Goal: Information Seeking & Learning: Learn about a topic

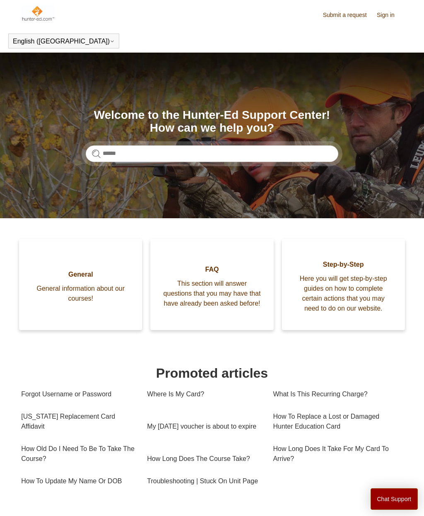
scroll to position [7, 0]
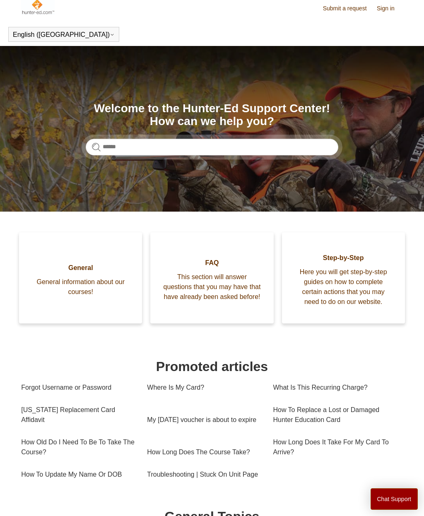
click at [393, 496] on button "Chat Support" at bounding box center [394, 499] width 48 height 22
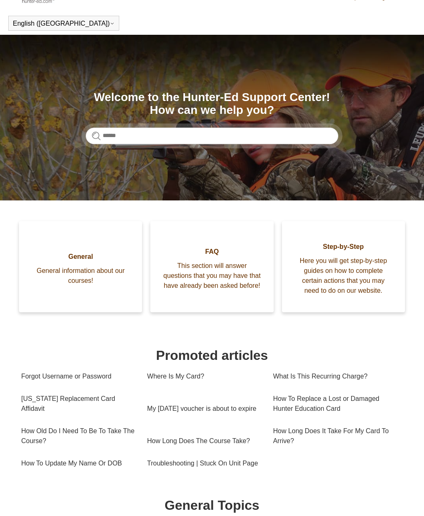
scroll to position [0, 0]
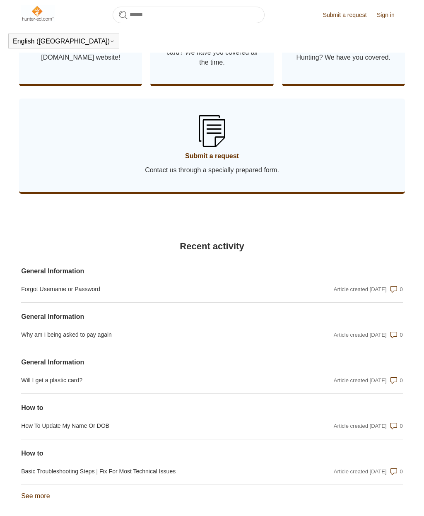
scroll to position [579, 0]
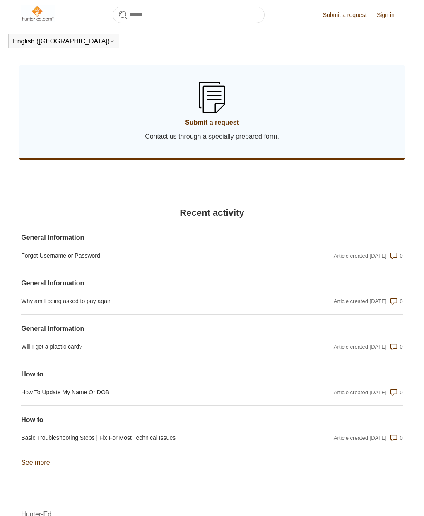
click at [37, 466] on link "See more items from recent activity" at bounding box center [35, 462] width 29 height 7
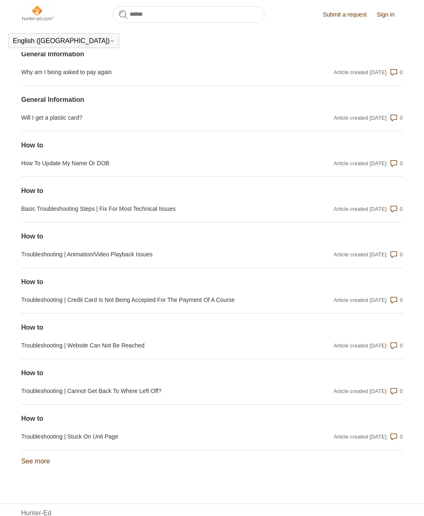
scroll to position [807, 0]
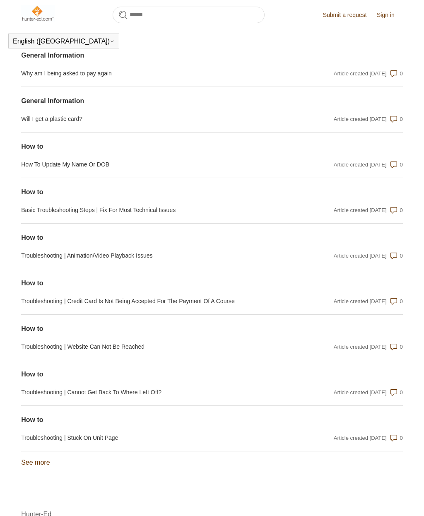
click at [35, 466] on link "See more items from recent activity" at bounding box center [35, 462] width 29 height 7
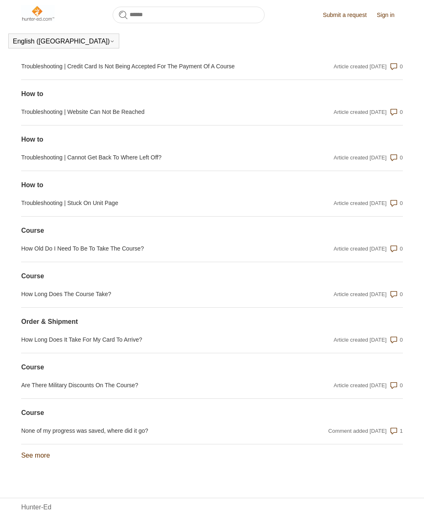
scroll to position [1034, 0]
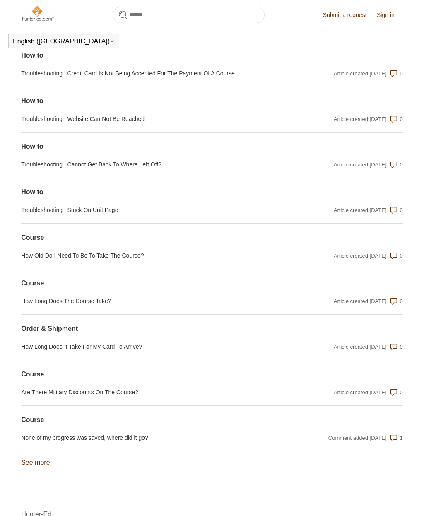
click at [38, 466] on link "See more items from recent activity" at bounding box center [35, 462] width 29 height 7
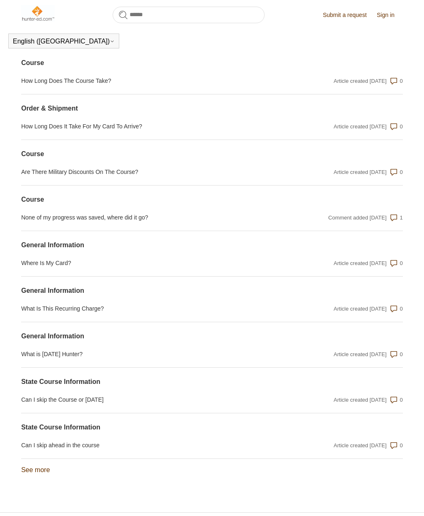
scroll to position [1262, 0]
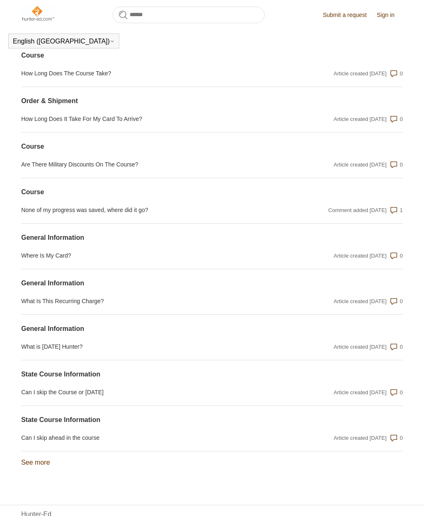
click at [34, 466] on link "See more items from recent activity" at bounding box center [35, 462] width 29 height 7
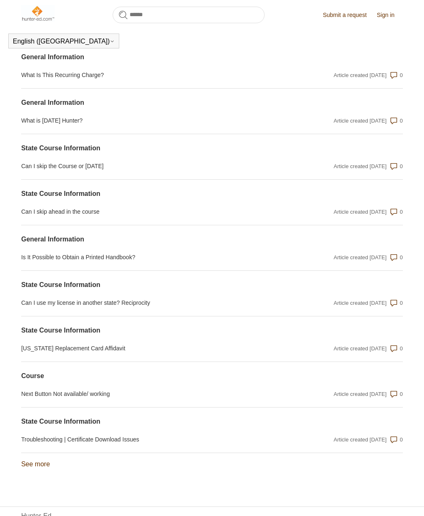
scroll to position [1488, 0]
click at [69, 244] on link "General Information" at bounding box center [154, 239] width 267 height 10
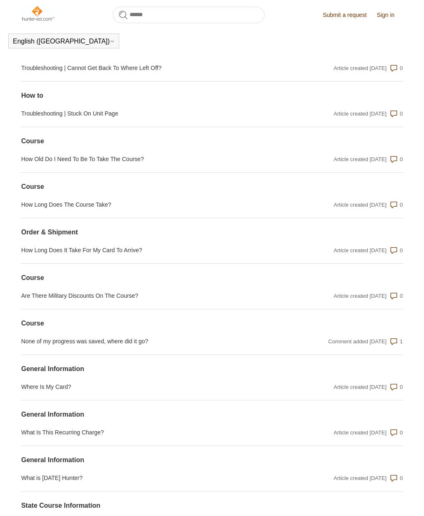
scroll to position [1130, 0]
click at [123, 255] on link "How Long Does It Take For My Card To Arrive?" at bounding box center [154, 251] width 267 height 9
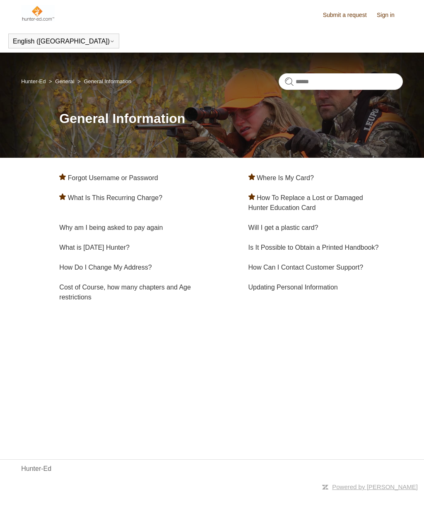
click at [318, 244] on link "Is It Possible to Obtain a Printed Handbook?" at bounding box center [313, 247] width 130 height 7
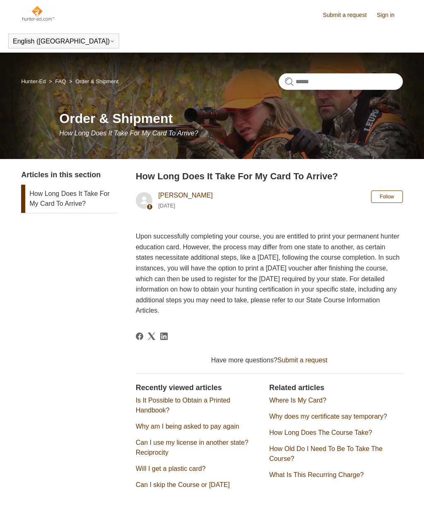
click at [375, 413] on link "Why does my certificate say temporary?" at bounding box center [328, 416] width 118 height 7
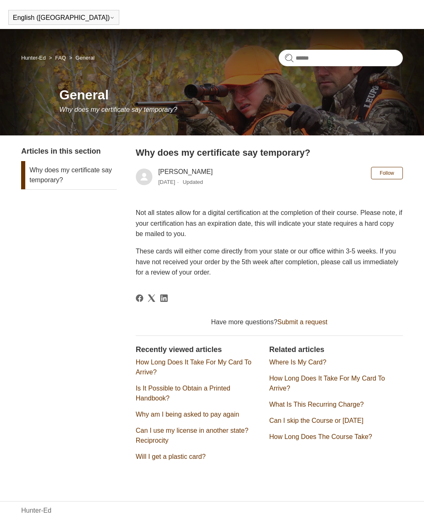
scroll to position [42, 0]
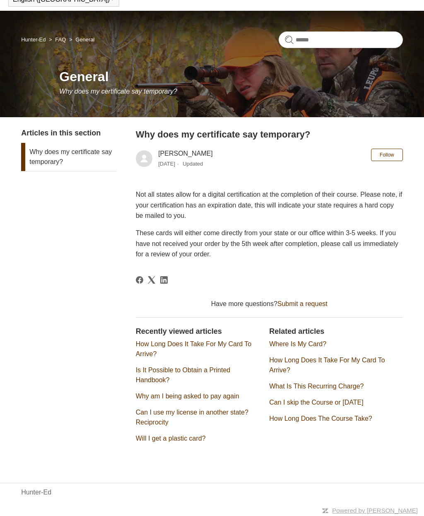
click at [214, 413] on link "Can I use my license in another state? Reciprocity" at bounding box center [192, 417] width 113 height 17
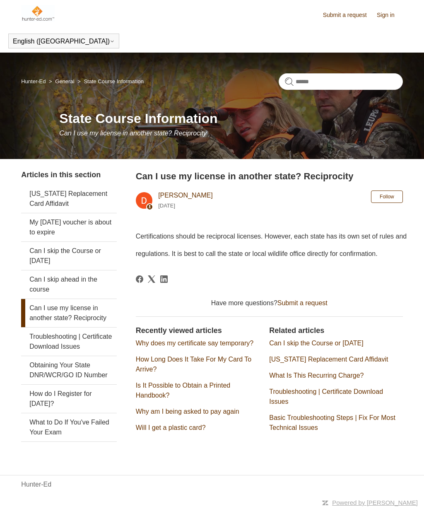
click at [69, 421] on link "What to Do If You've Failed Your Exam" at bounding box center [68, 427] width 95 height 28
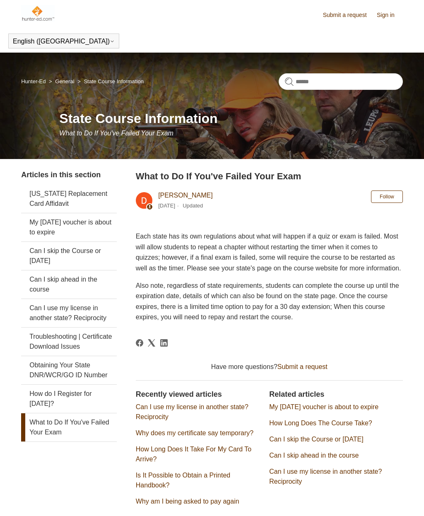
click at [344, 426] on link "How Long Does The Course Take?" at bounding box center [320, 422] width 103 height 7
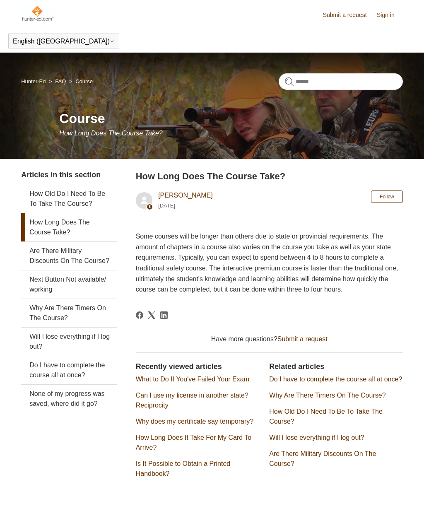
click at [348, 377] on link "Do I have to complete the course all at once?" at bounding box center [335, 378] width 133 height 7
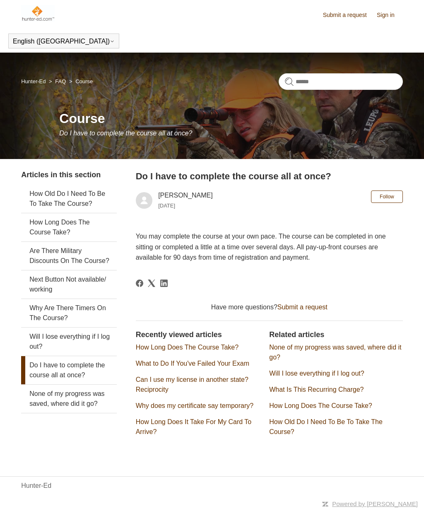
click at [91, 305] on link "Why Are There Timers On The Course?" at bounding box center [68, 313] width 95 height 28
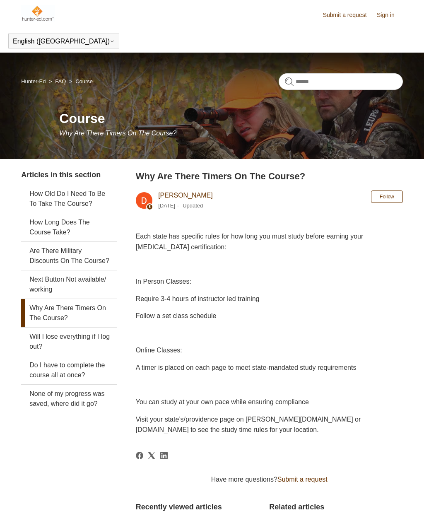
click at [85, 280] on link "Next Button Not available/ working" at bounding box center [68, 284] width 95 height 28
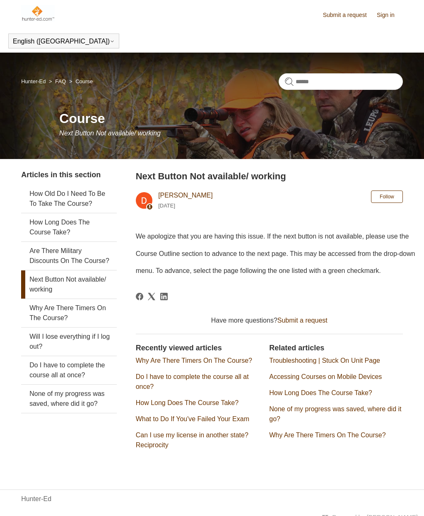
click at [74, 399] on link "None of my progress was saved, where did it go?" at bounding box center [68, 399] width 95 height 28
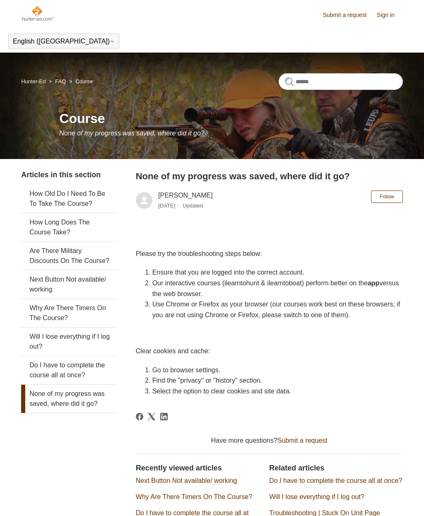
click at [75, 317] on link "Why Are There Timers On The Course?" at bounding box center [68, 313] width 95 height 28
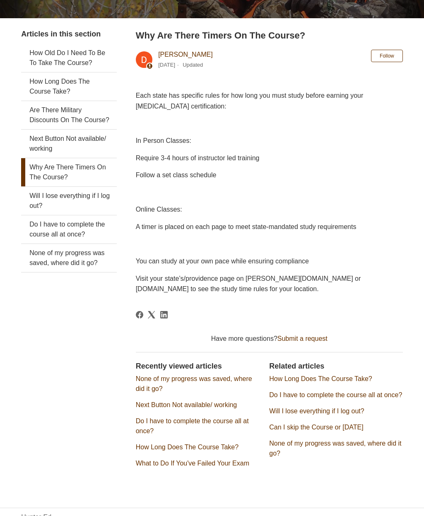
scroll to position [142, 0]
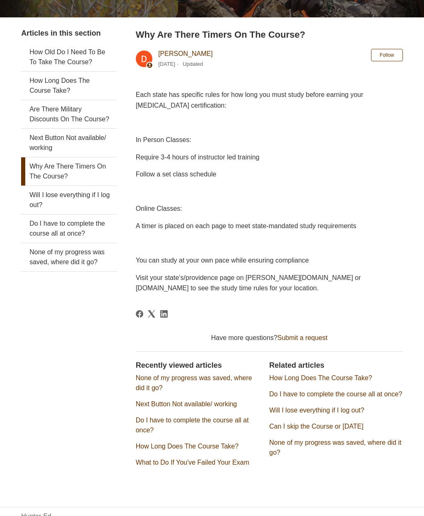
click at [339, 413] on link "Will I lose everything if I log out?" at bounding box center [316, 409] width 95 height 7
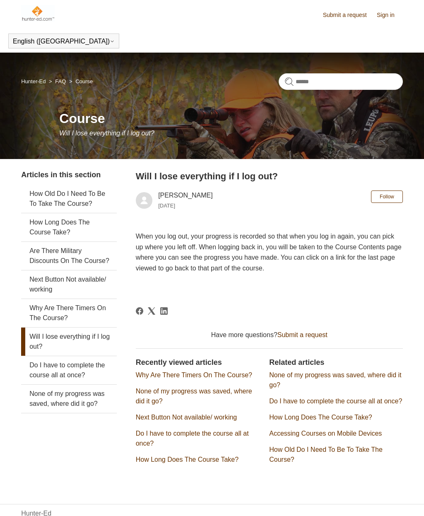
scroll to position [31, 0]
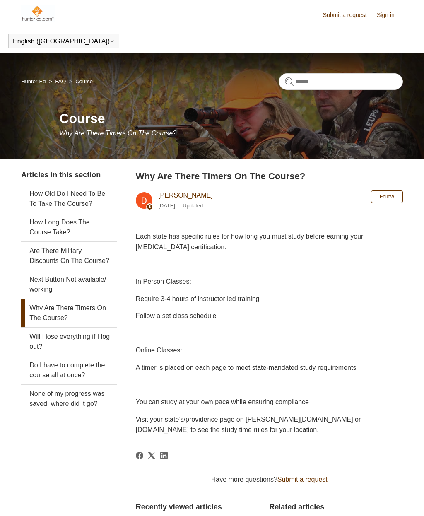
scroll to position [141, 0]
